Goal: Information Seeking & Learning: Learn about a topic

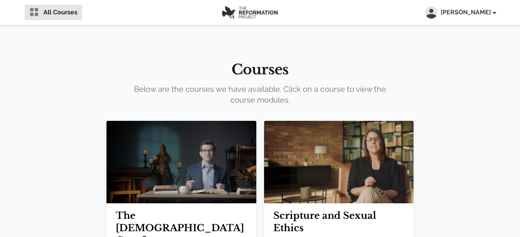
scroll to position [6, 0]
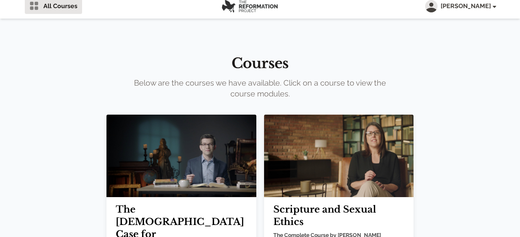
click at [147, 203] on h2 "The [DEMOGRAPHIC_DATA] Case for [DEMOGRAPHIC_DATA] Inclusion" at bounding box center [181, 234] width 131 height 62
click at [159, 203] on h2 "The [DEMOGRAPHIC_DATA] Case for [DEMOGRAPHIC_DATA] Inclusion" at bounding box center [181, 234] width 131 height 62
drag, startPoint x: 159, startPoint y: 144, endPoint x: 146, endPoint y: 144, distance: 12.8
click at [146, 203] on h2 "The [DEMOGRAPHIC_DATA] Case for [DEMOGRAPHIC_DATA] Inclusion" at bounding box center [181, 234] width 131 height 62
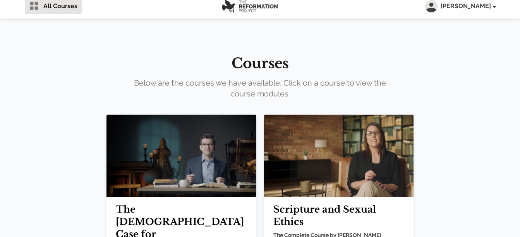
drag, startPoint x: 146, startPoint y: 144, endPoint x: 132, endPoint y: 149, distance: 15.7
click at [132, 203] on h2 "The [DEMOGRAPHIC_DATA] Case for [DEMOGRAPHIC_DATA] Inclusion" at bounding box center [181, 234] width 131 height 62
drag, startPoint x: 132, startPoint y: 149, endPoint x: 117, endPoint y: 136, distance: 20.3
click at [117, 203] on h2 "The [DEMOGRAPHIC_DATA] Case for [DEMOGRAPHIC_DATA] Inclusion" at bounding box center [181, 234] width 131 height 62
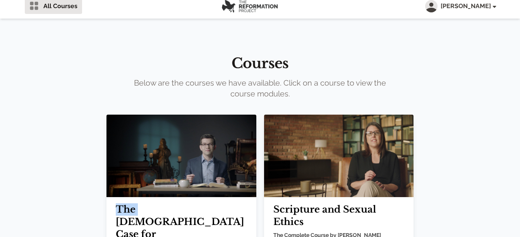
click at [117, 203] on h2 "The [DEMOGRAPHIC_DATA] Case for [DEMOGRAPHIC_DATA] Inclusion" at bounding box center [181, 234] width 131 height 62
drag, startPoint x: 117, startPoint y: 136, endPoint x: 167, endPoint y: 137, distance: 50.7
click at [167, 203] on h2 "The [DEMOGRAPHIC_DATA] Case for [DEMOGRAPHIC_DATA] Inclusion" at bounding box center [181, 234] width 131 height 62
click at [120, 121] on img at bounding box center [180, 156] width 149 height 82
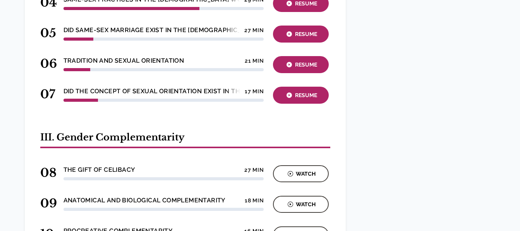
scroll to position [493, 0]
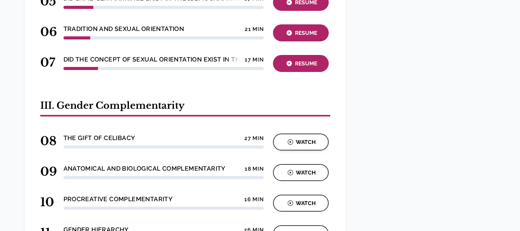
click at [294, 138] on div "Watch" at bounding box center [300, 142] width 51 height 9
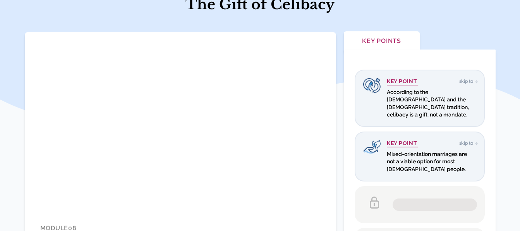
scroll to position [80, 0]
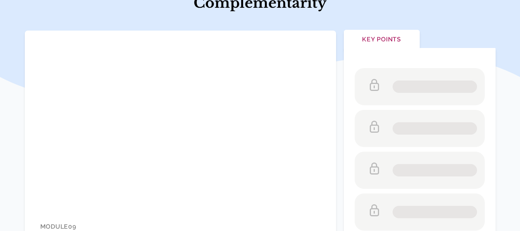
scroll to position [103, 0]
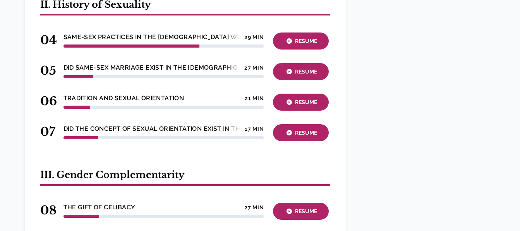
scroll to position [457, 0]
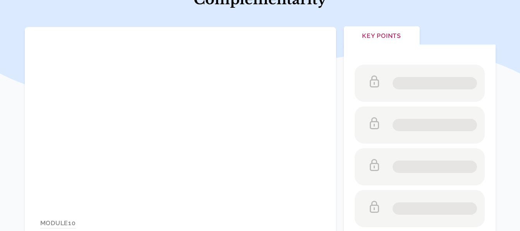
scroll to position [111, 0]
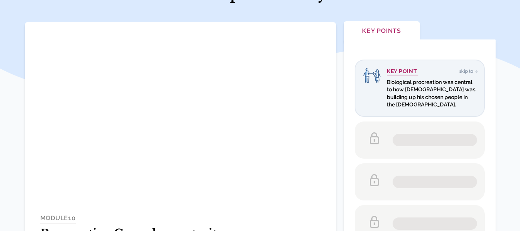
scroll to position [111, 0]
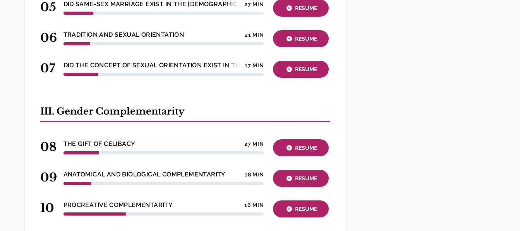
scroll to position [525, 0]
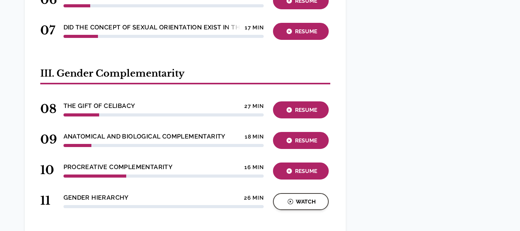
click at [298, 197] on div "Watch" at bounding box center [300, 201] width 51 height 9
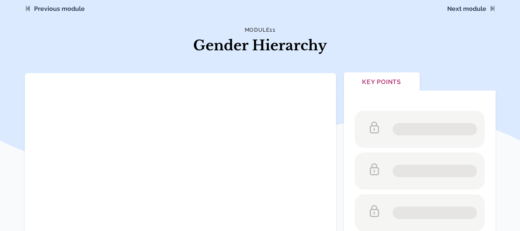
scroll to position [98, 0]
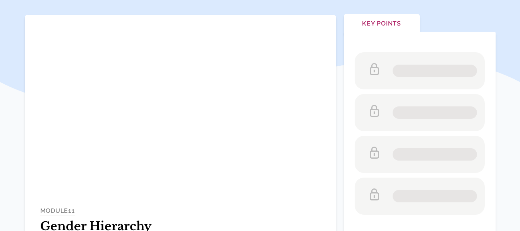
scroll to position [98, 0]
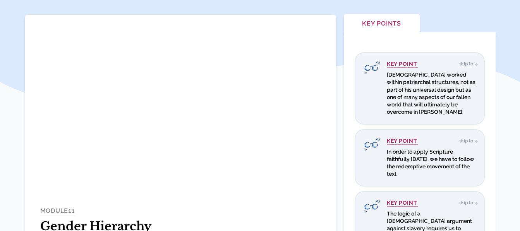
scroll to position [142, 0]
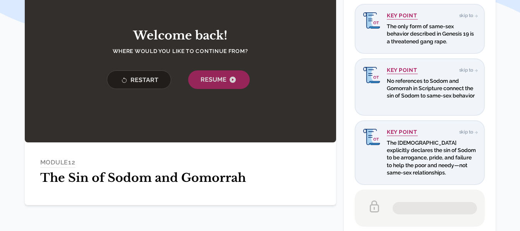
scroll to position [167, 0]
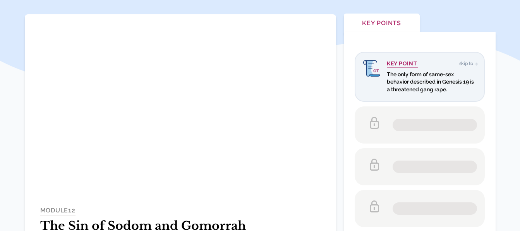
scroll to position [119, 0]
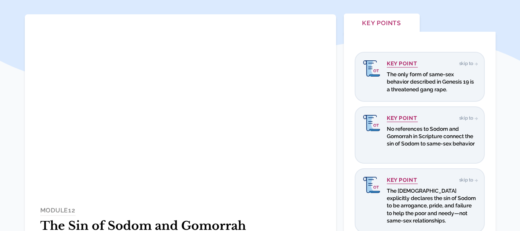
scroll to position [119, 0]
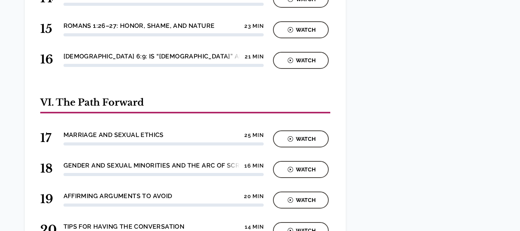
scroll to position [935, 0]
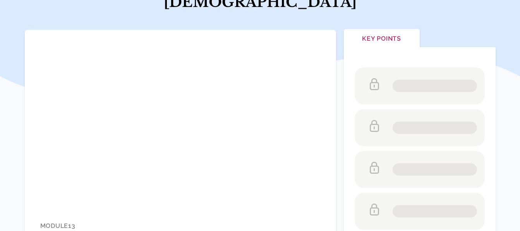
scroll to position [103, 0]
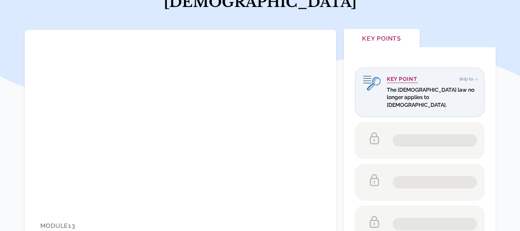
scroll to position [103, 0]
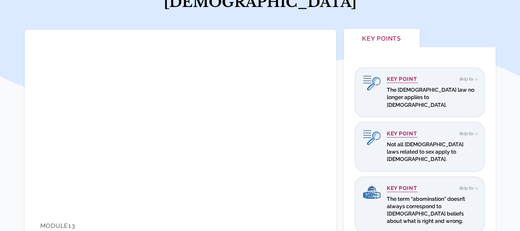
scroll to position [103, 0]
